Goal: Task Accomplishment & Management: Use online tool/utility

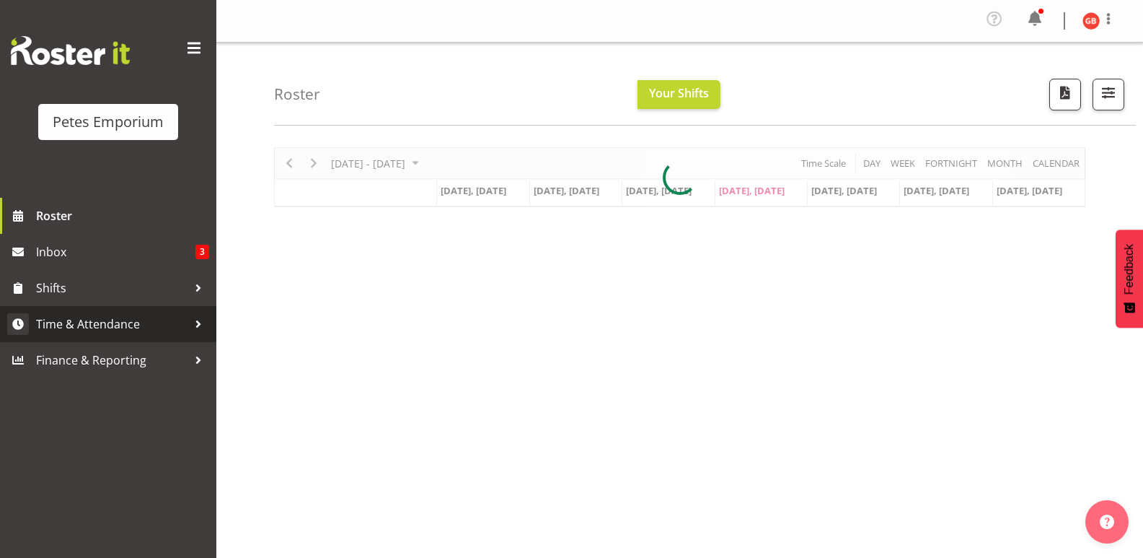
click at [113, 322] on span "Time & Attendance" at bounding box center [111, 324] width 151 height 22
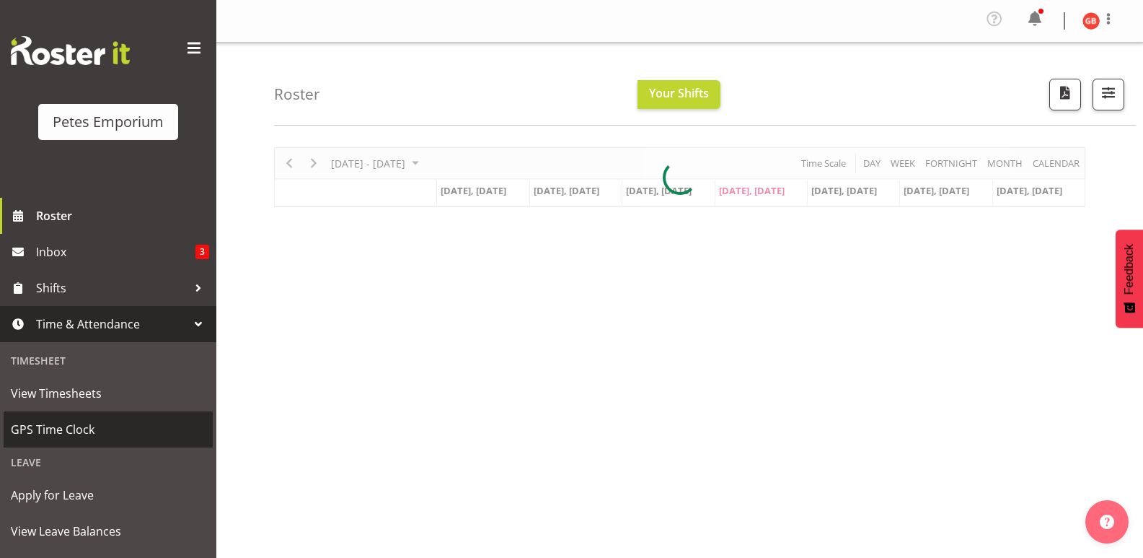
click at [65, 433] on span "GPS Time Clock" at bounding box center [108, 429] width 195 height 22
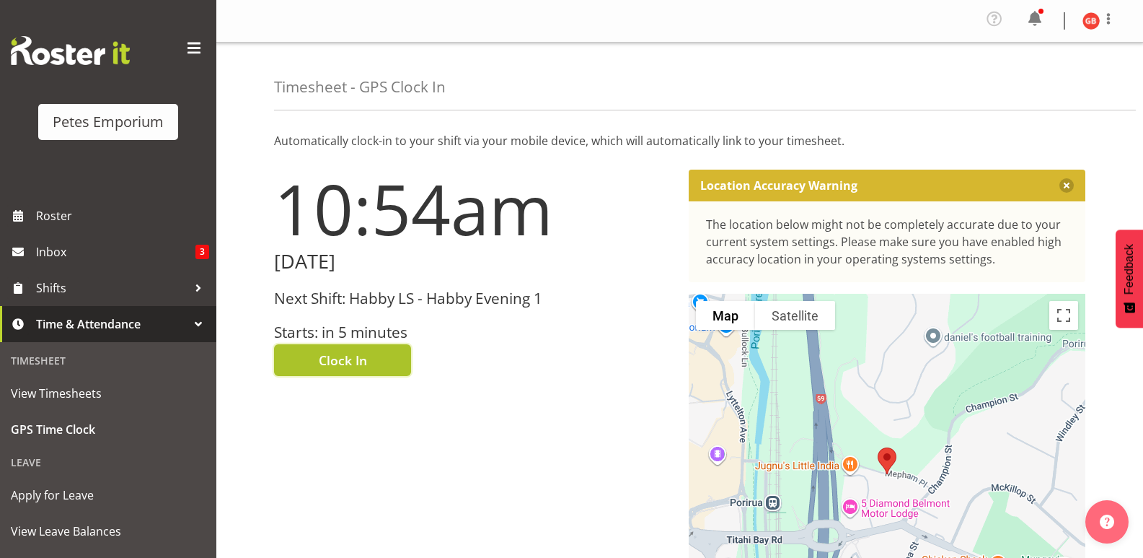
click at [368, 358] on button "Clock In" at bounding box center [342, 360] width 137 height 32
